Goal: Find specific page/section: Find specific page/section

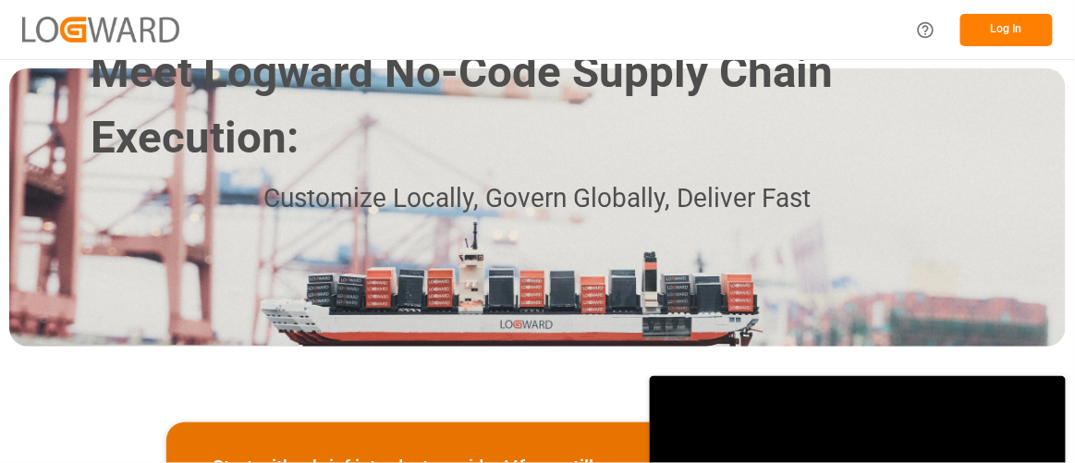
click at [999, 21] on button "Log In" at bounding box center [1006, 30] width 92 height 32
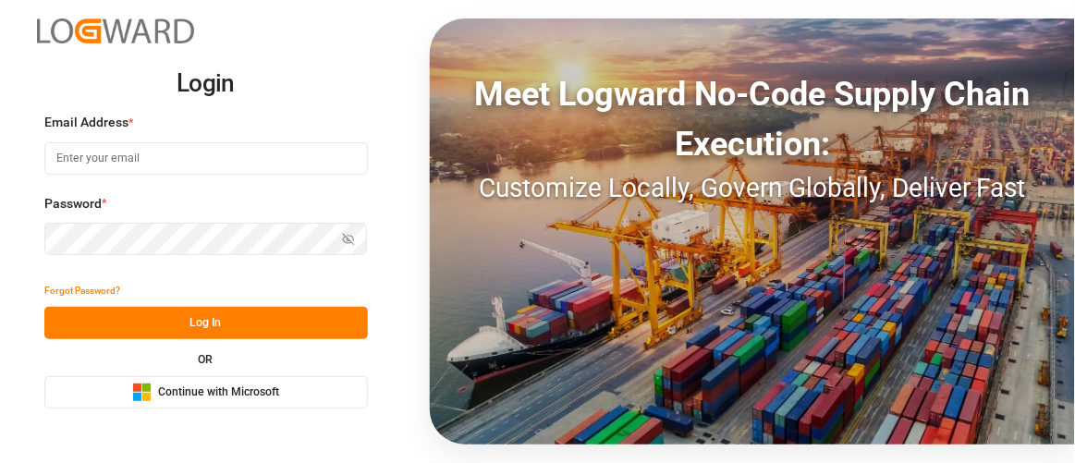
click at [213, 388] on span "Continue with Microsoft" at bounding box center [218, 393] width 121 height 17
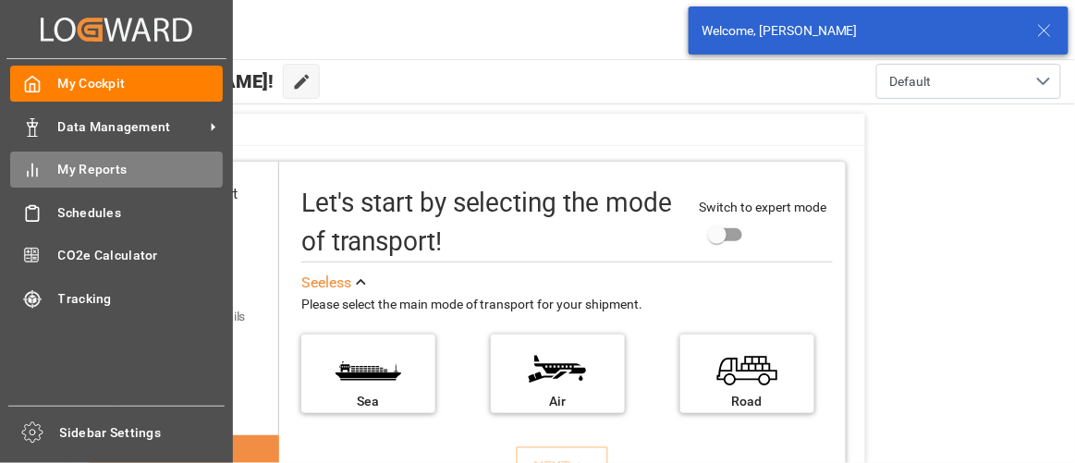
click at [85, 167] on span "My Reports" at bounding box center [140, 169] width 165 height 19
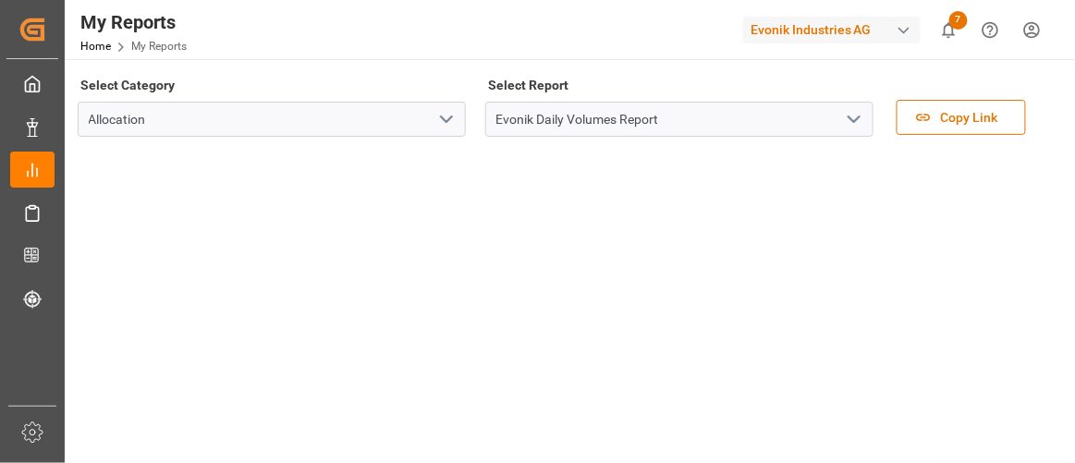
click at [853, 116] on icon "open menu" at bounding box center [854, 119] width 22 height 22
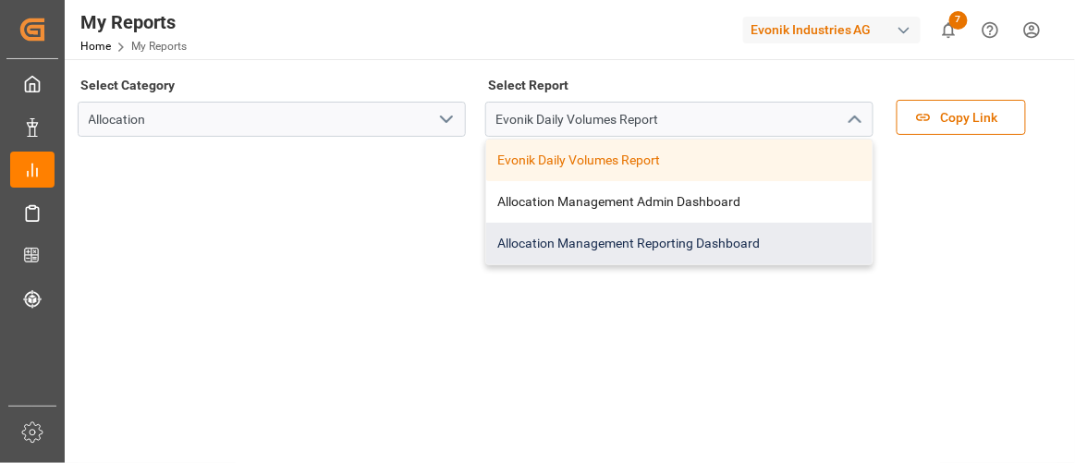
click at [656, 242] on div "Allocation Management Reporting Dashboard" at bounding box center [679, 244] width 386 height 42
